Goal: Obtain resource: Obtain resource

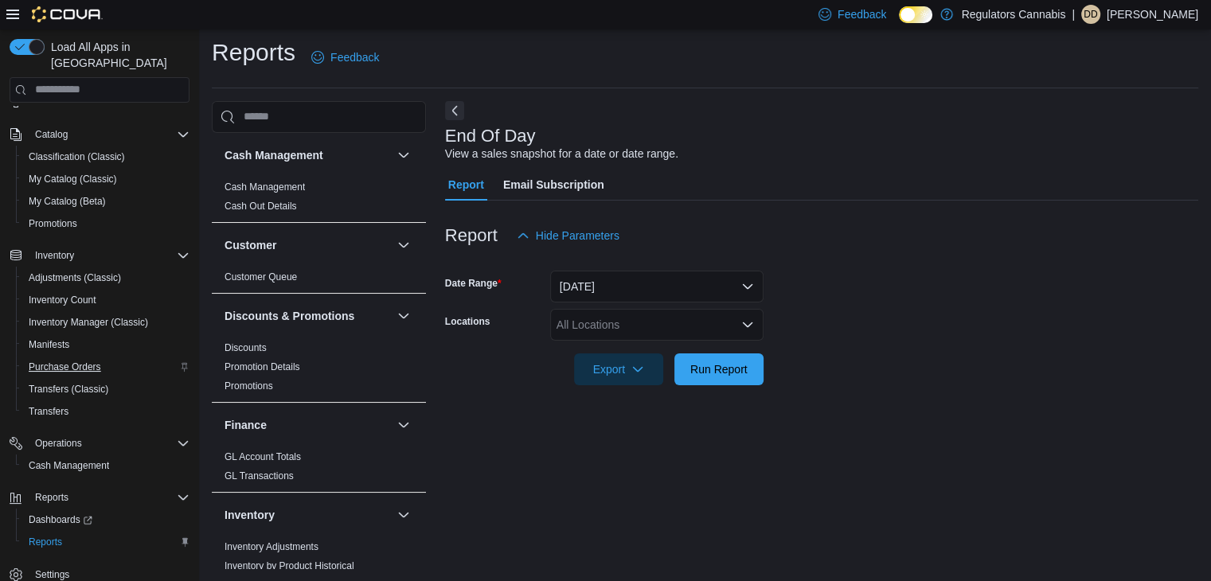
scroll to position [157, 0]
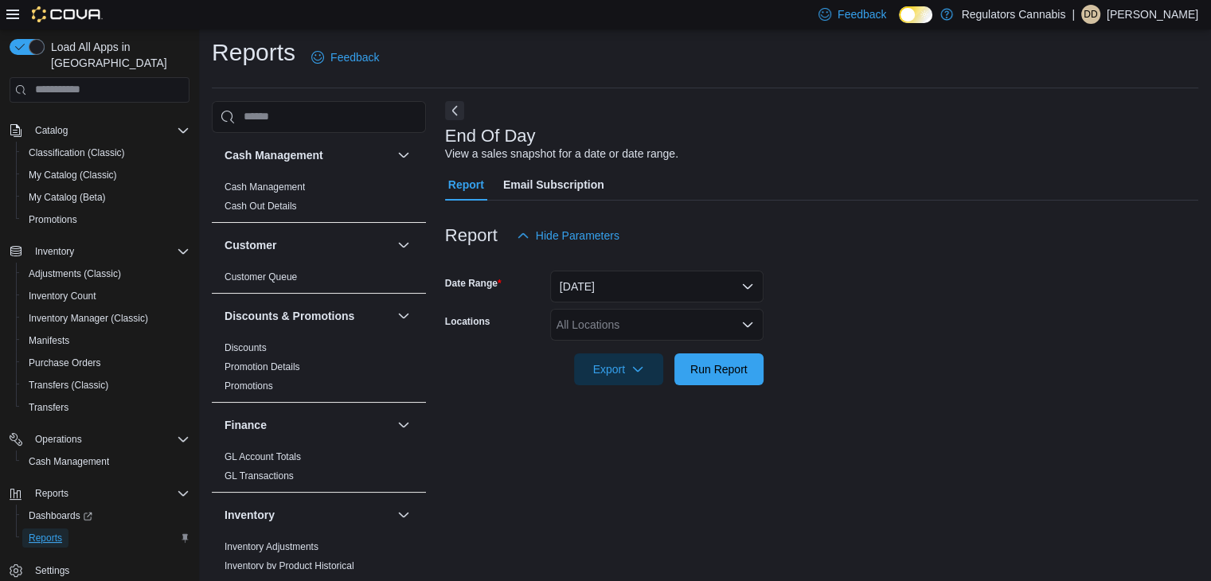
click at [47, 532] on span "Reports" at bounding box center [45, 538] width 33 height 13
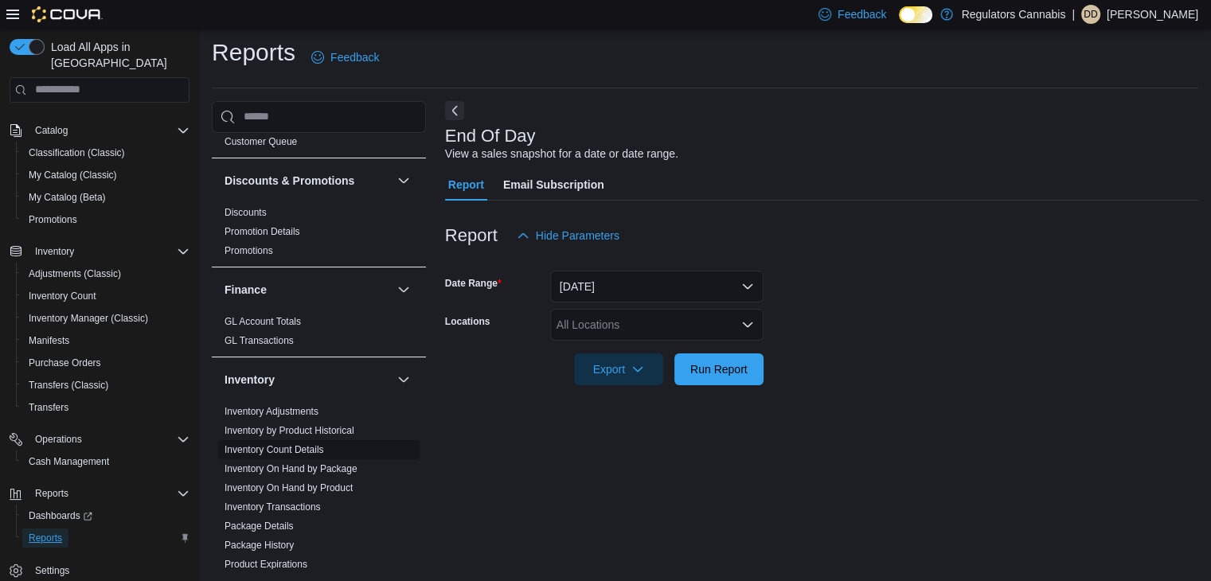
scroll to position [136, 0]
click at [267, 485] on link "Inventory On Hand by Product" at bounding box center [289, 487] width 128 height 11
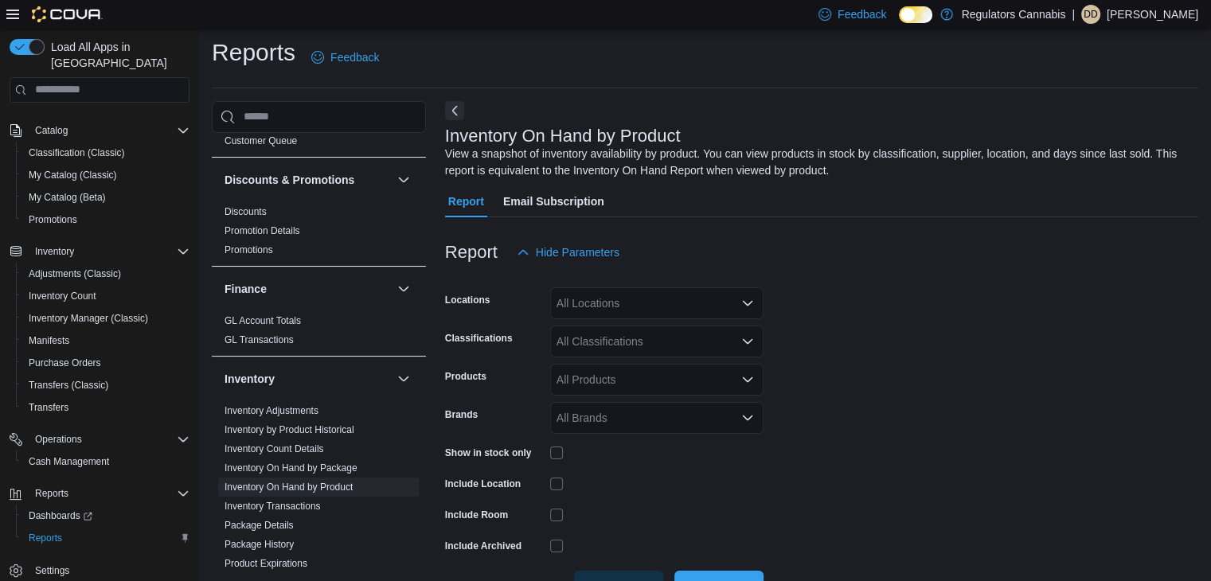
scroll to position [53, 0]
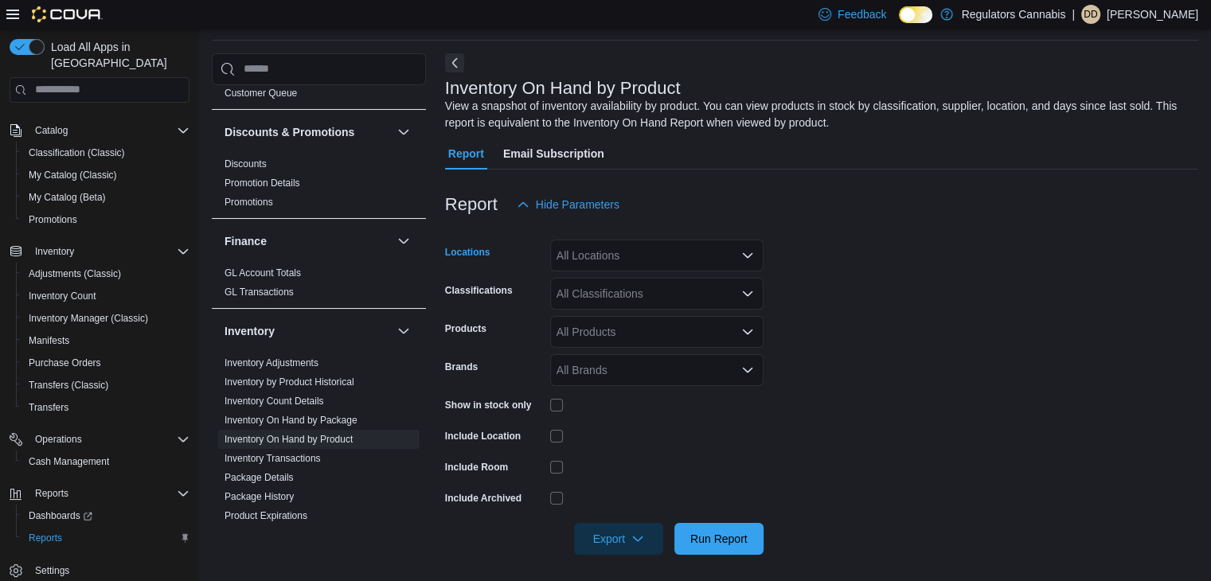
click at [643, 245] on div "All Locations" at bounding box center [656, 256] width 213 height 32
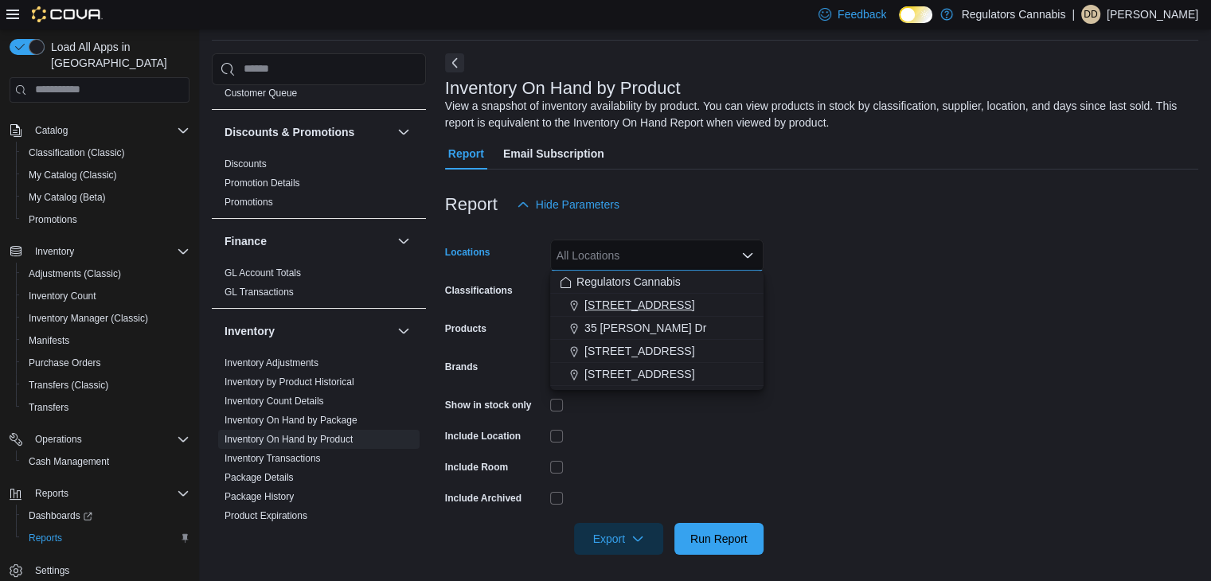
click at [610, 306] on span "[STREET_ADDRESS]" at bounding box center [639, 305] width 110 height 16
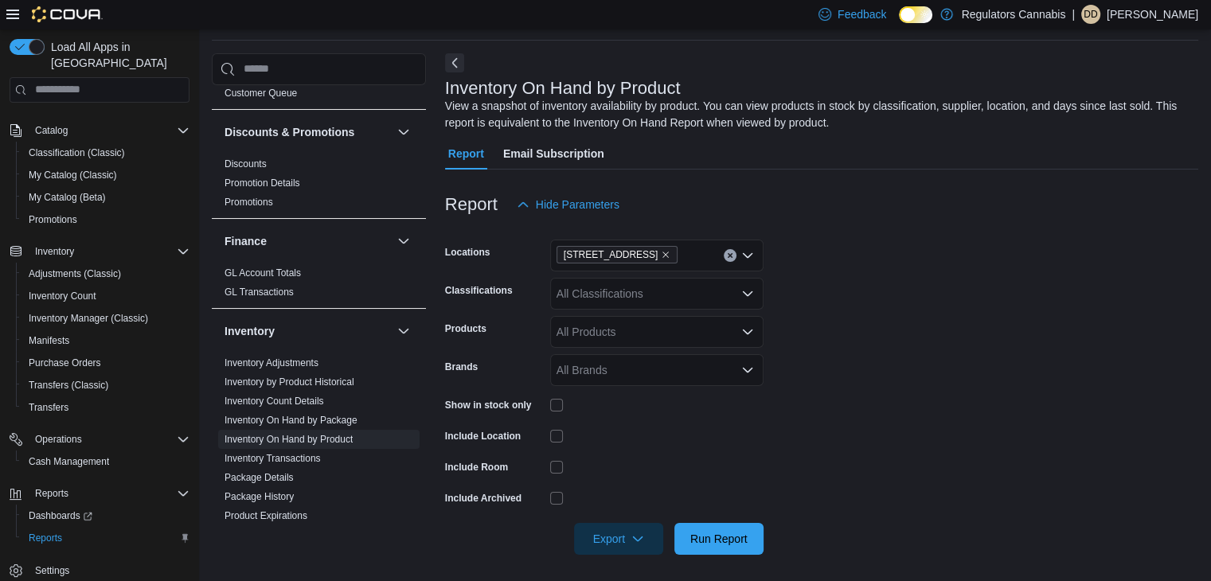
click at [814, 217] on div "Report Hide Parameters" at bounding box center [821, 205] width 753 height 32
click at [695, 290] on div "All Classifications" at bounding box center [656, 294] width 213 height 32
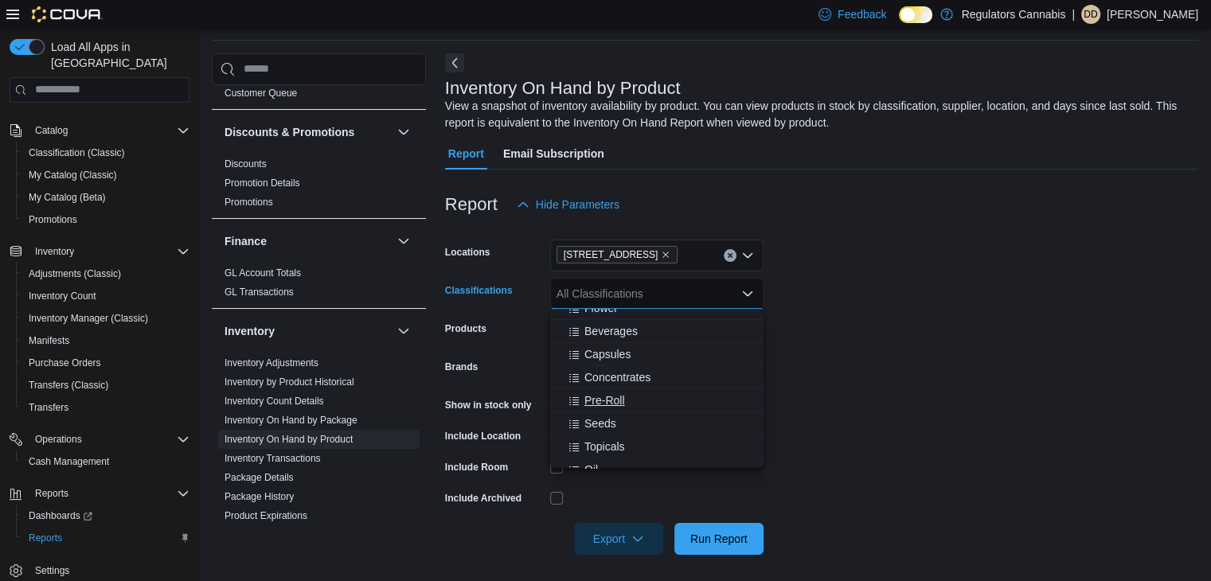
scroll to position [45, 0]
click at [635, 326] on span "Beverages" at bounding box center [610, 322] width 53 height 16
click at [607, 372] on span "Edibles" at bounding box center [602, 377] width 37 height 16
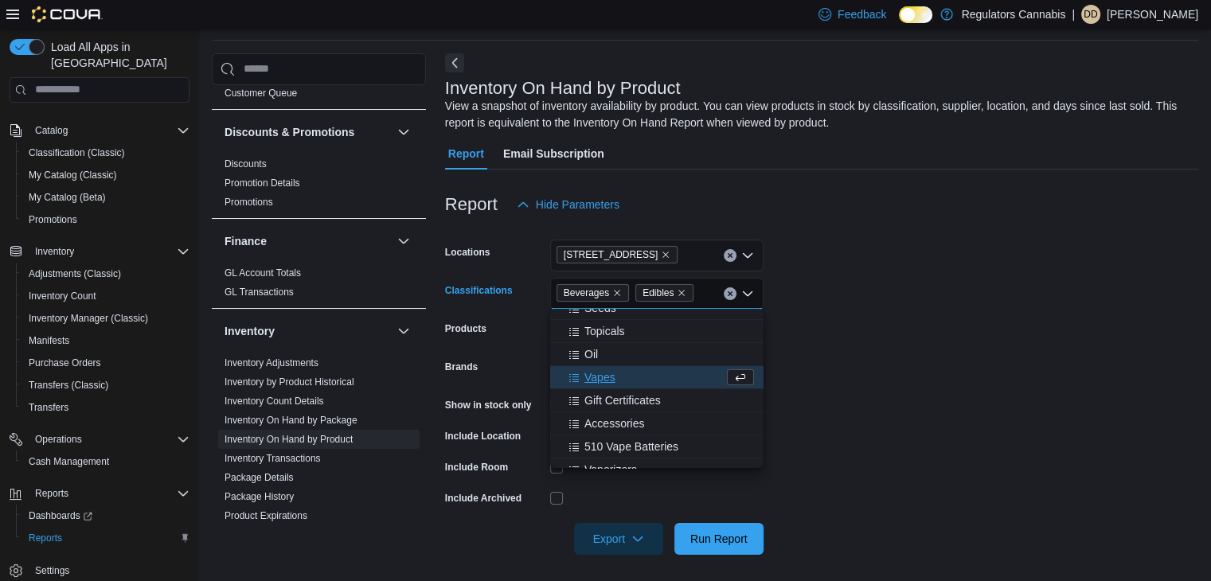
click at [576, 377] on icon "Choose from the following options" at bounding box center [574, 379] width 10 height 8
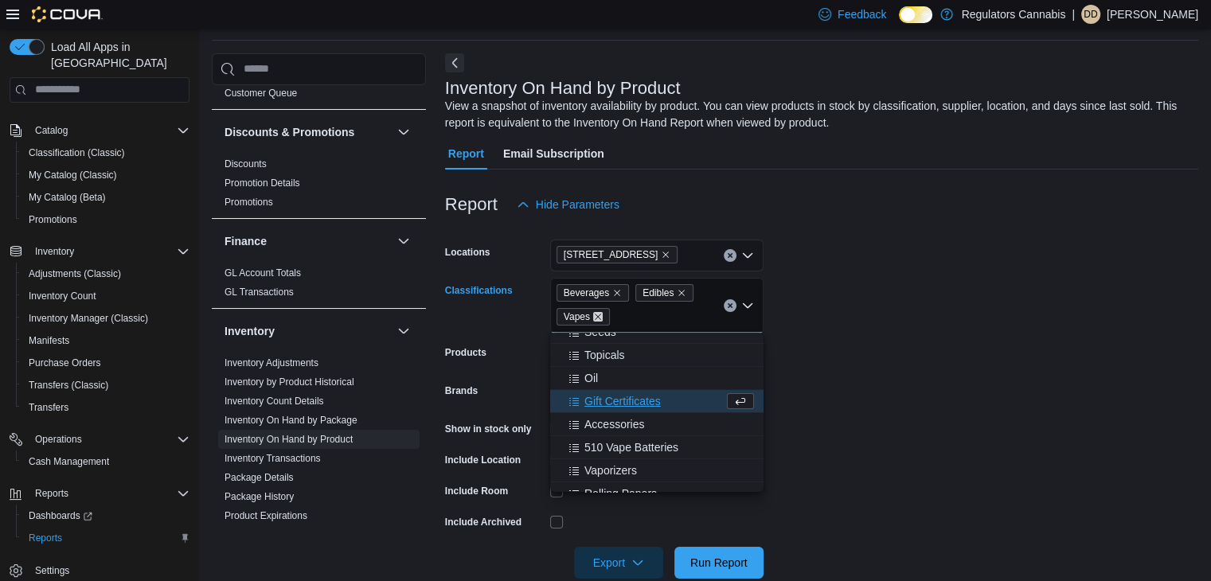
click at [596, 314] on icon "Remove Vapes from selection in this group" at bounding box center [598, 317] width 10 height 10
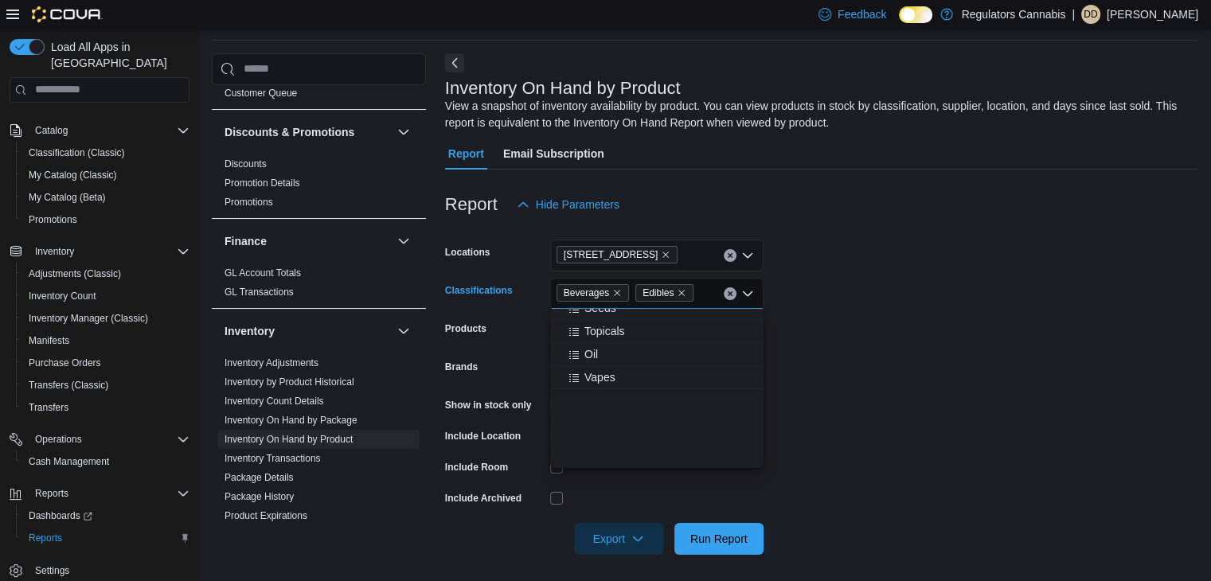
scroll to position [0, 0]
click at [924, 216] on div "Report Hide Parameters" at bounding box center [821, 205] width 753 height 32
click at [617, 533] on span "Export" at bounding box center [619, 538] width 70 height 32
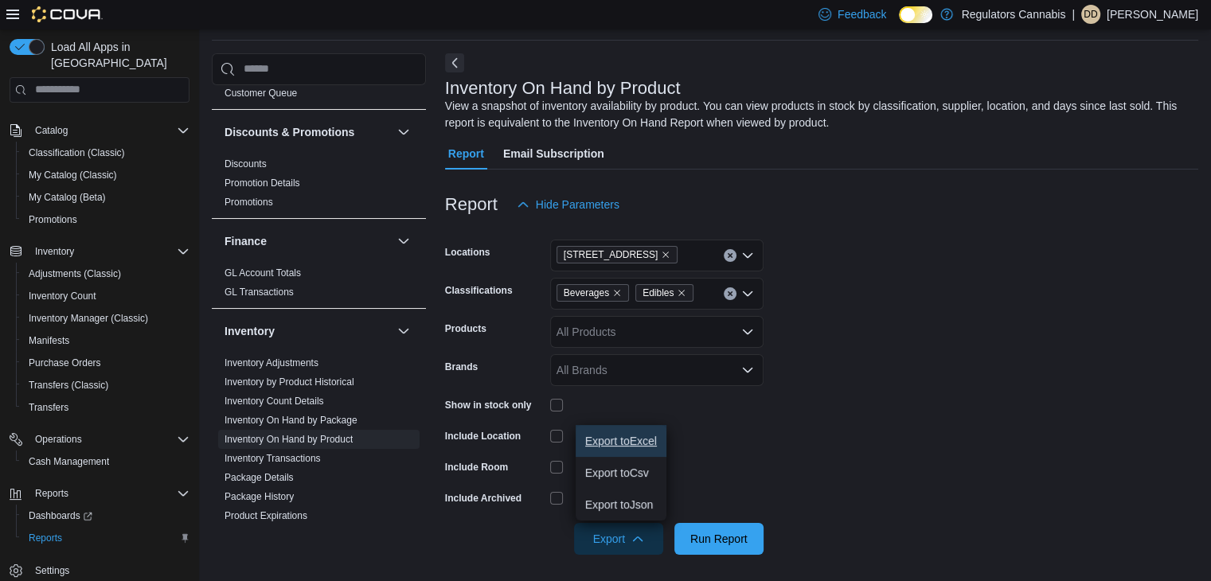
click at [644, 437] on span "Export to Excel" at bounding box center [621, 441] width 72 height 13
